Goal: Task Accomplishment & Management: Use online tool/utility

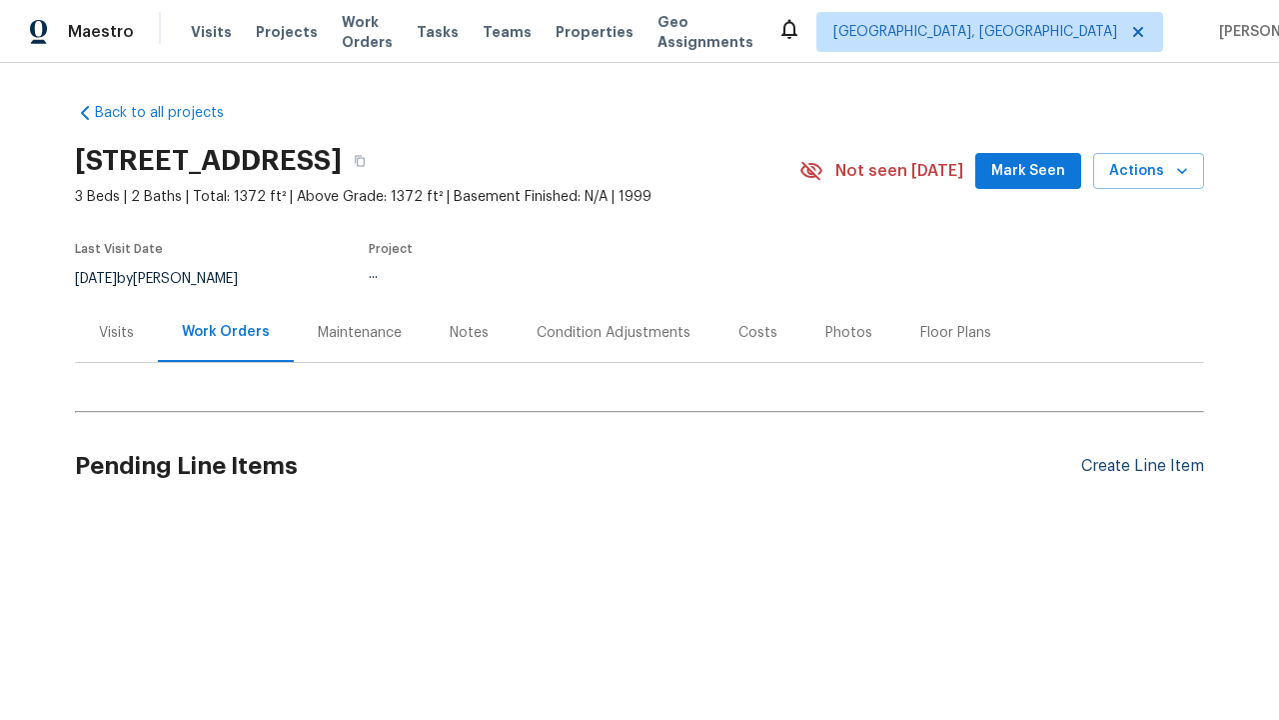
click at [1142, 466] on div "Create Line Item" at bounding box center [1143, 466] width 123 height 19
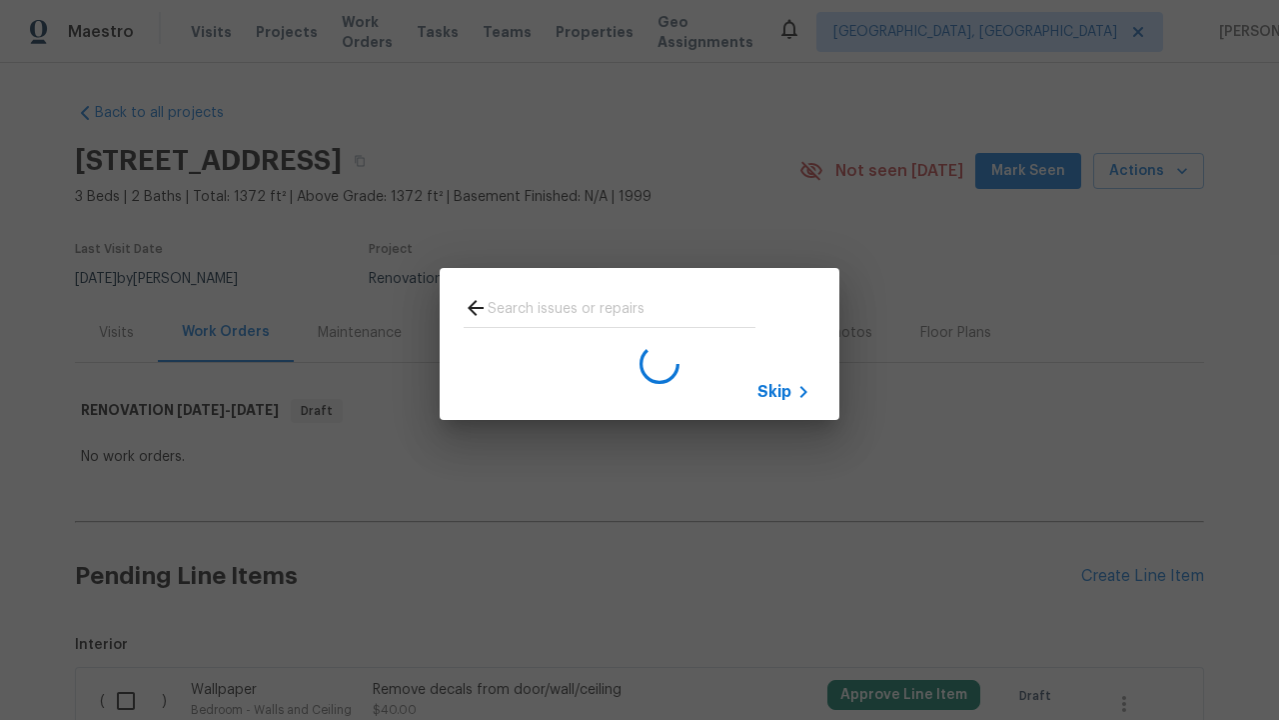
click at [775, 391] on span "Skip" at bounding box center [775, 392] width 34 height 20
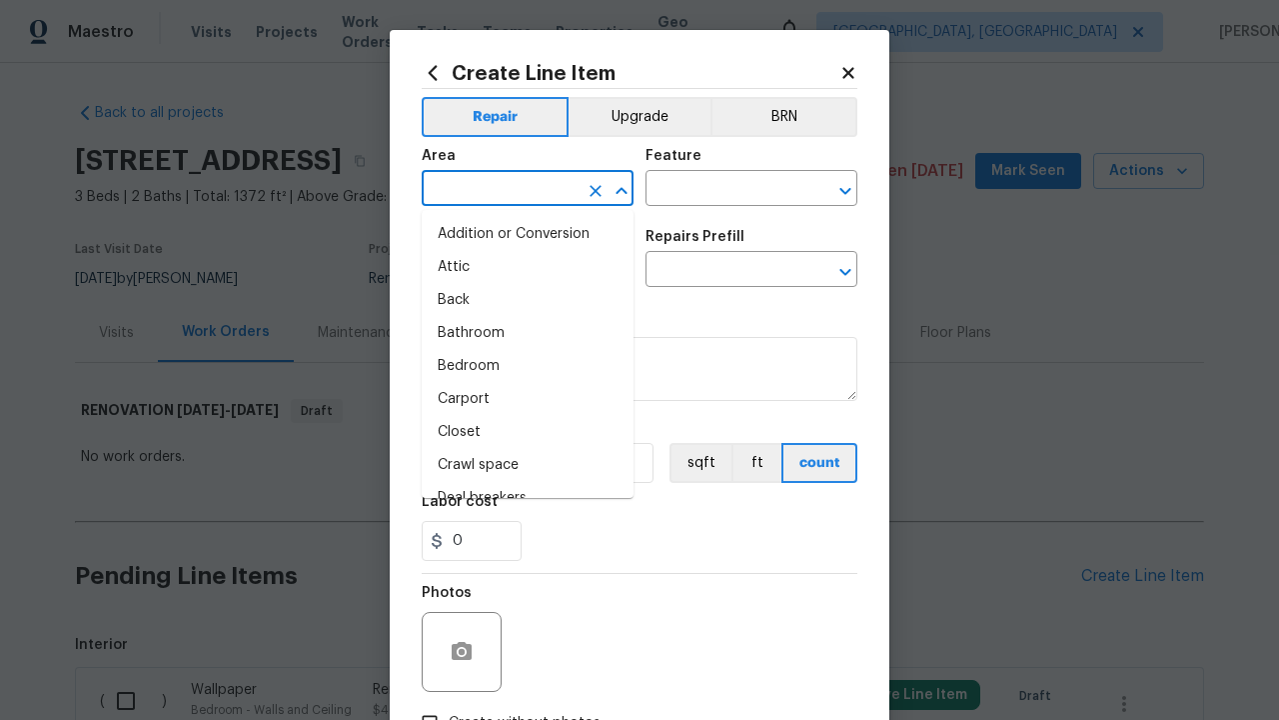
click at [528, 366] on li "Bedroom" at bounding box center [528, 366] width 212 height 33
type input "Bedroom"
type input "Flooring"
type input "Wallpaper"
type input "Remove decals"
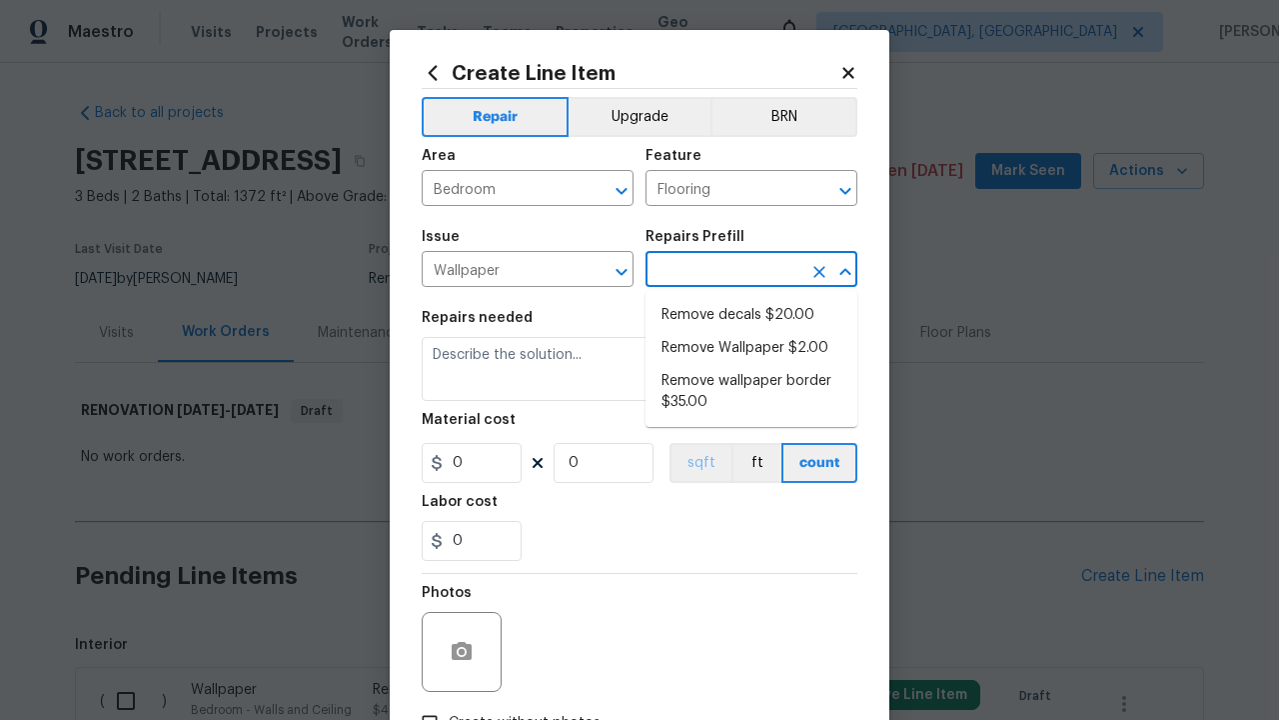
click at [752, 315] on li "Remove decals $20.00" at bounding box center [752, 315] width 212 height 33
type input "Walls and Ceiling"
type input "Remove decals $20.00"
type textarea "Remove decals from door/wall/ceiling"
type input "20"
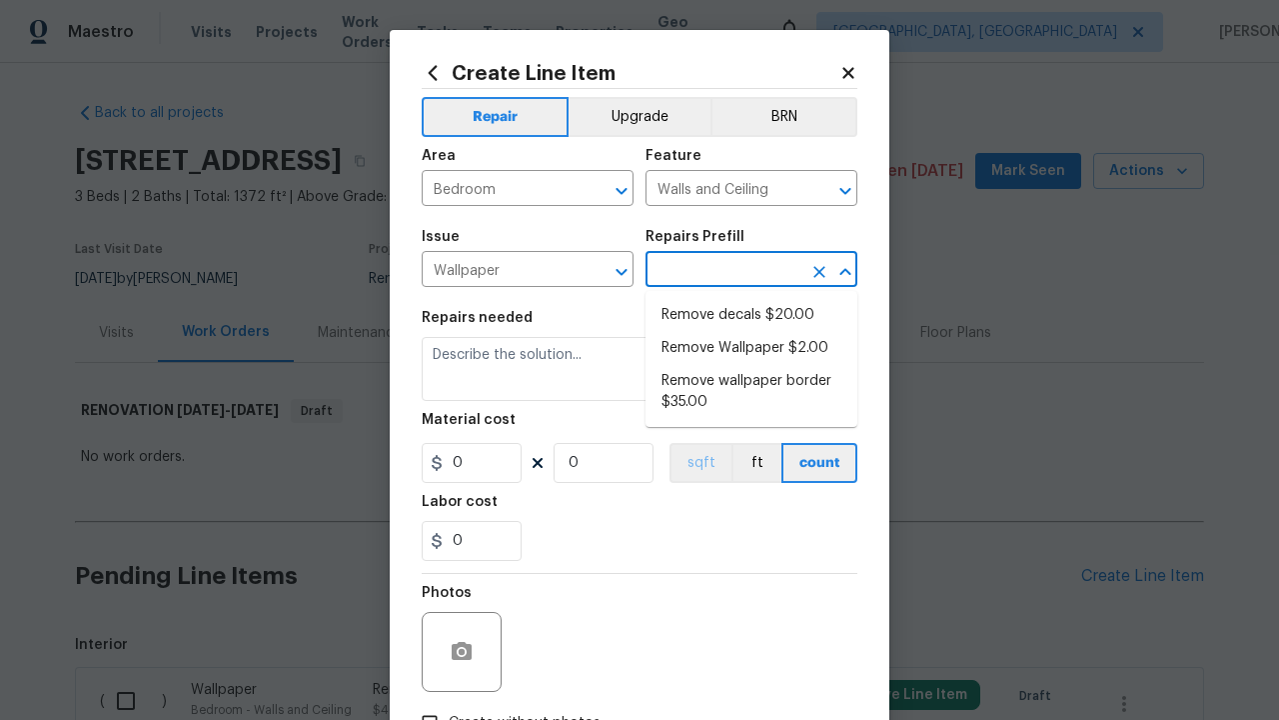
type input "1"
type input "Remove decals $20.00"
type input "2"
click at [699, 463] on button "sqft" at bounding box center [701, 463] width 62 height 40
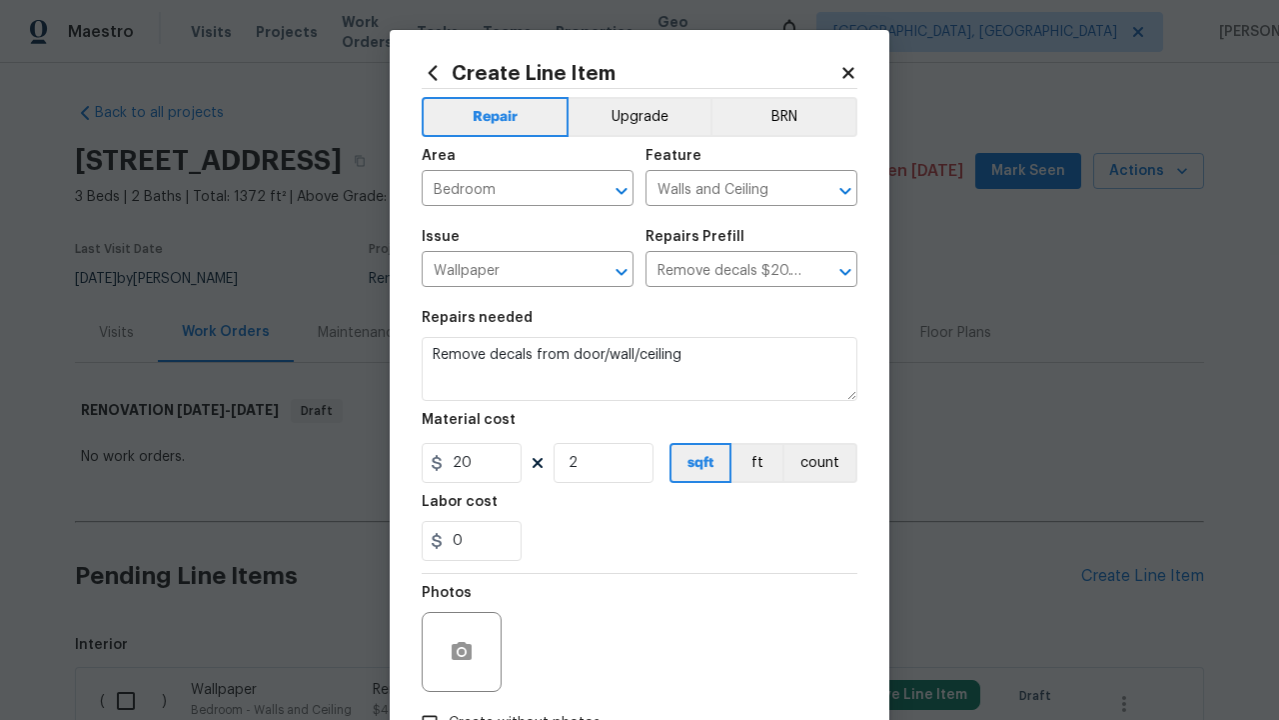
click at [430, 704] on input "Create without photos" at bounding box center [430, 723] width 38 height 38
checkbox input "true"
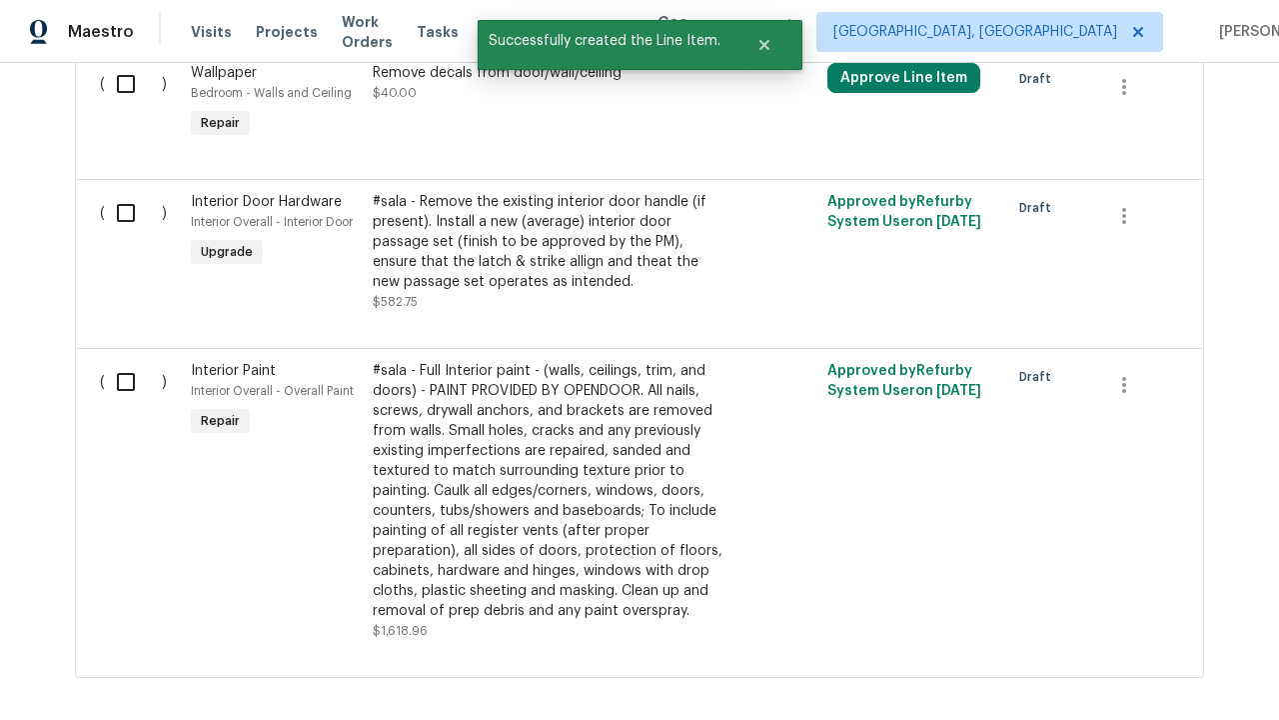
click at [133, 105] on input "checkbox" at bounding box center [133, 84] width 57 height 42
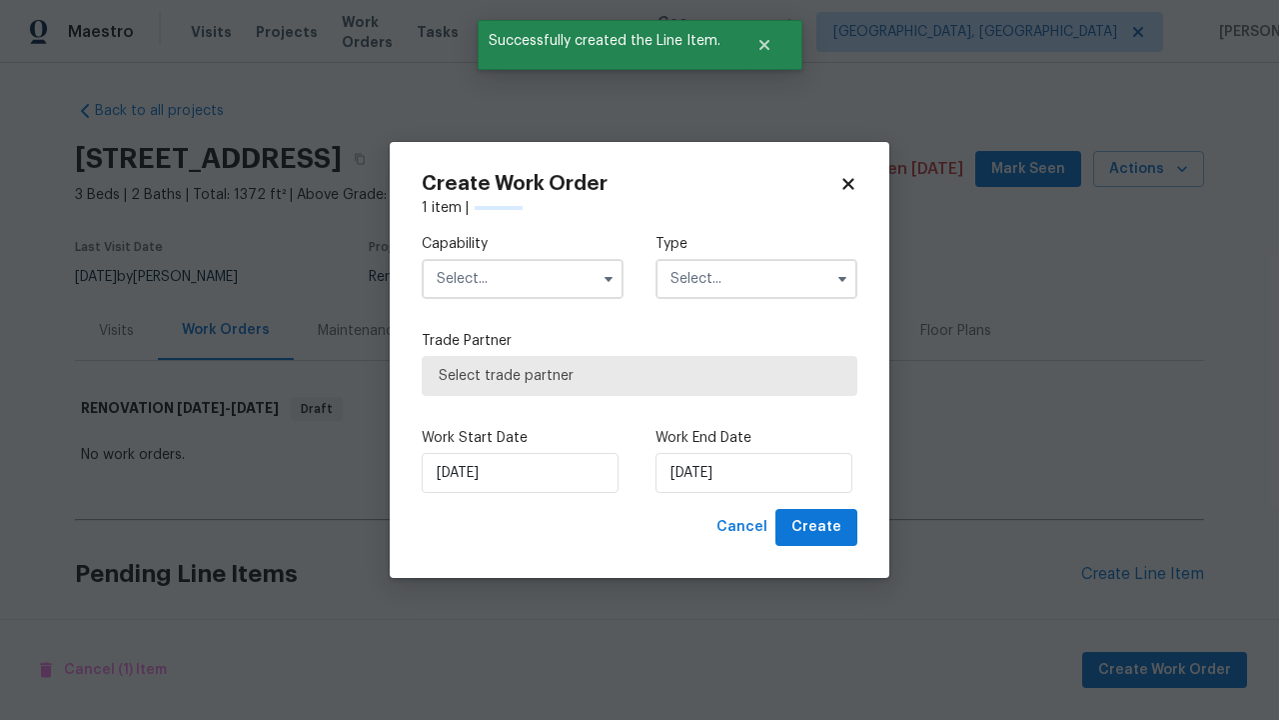
click at [523, 259] on input "text" at bounding box center [523, 279] width 202 height 40
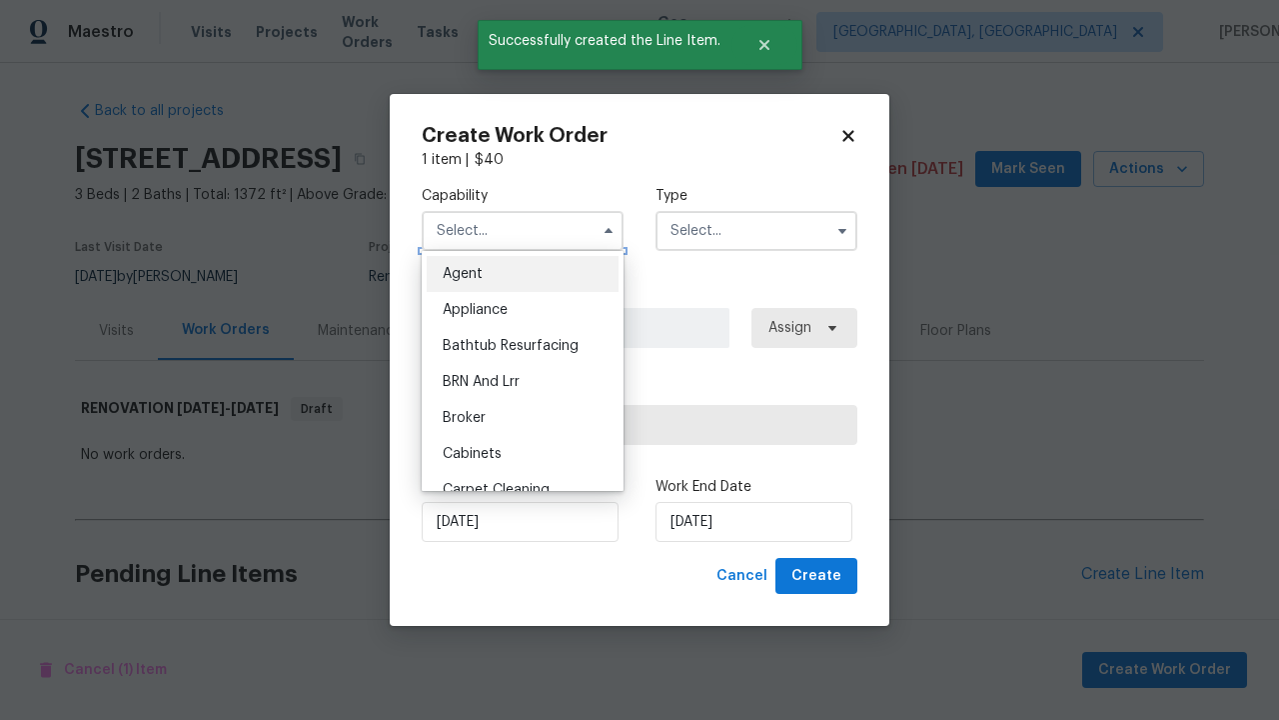
type input "General Contractor"
click at [757, 230] on input "text" at bounding box center [757, 231] width 202 height 40
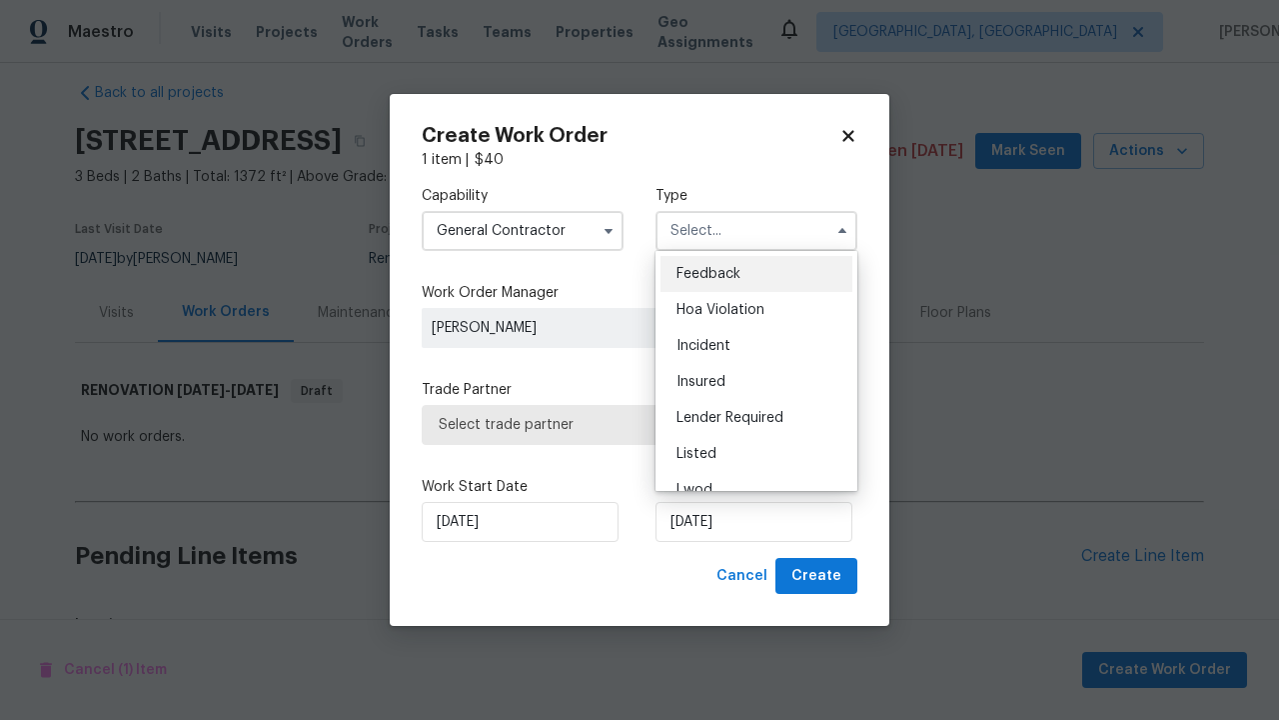
scroll to position [0, 0]
